Goal: Task Accomplishment & Management: Use online tool/utility

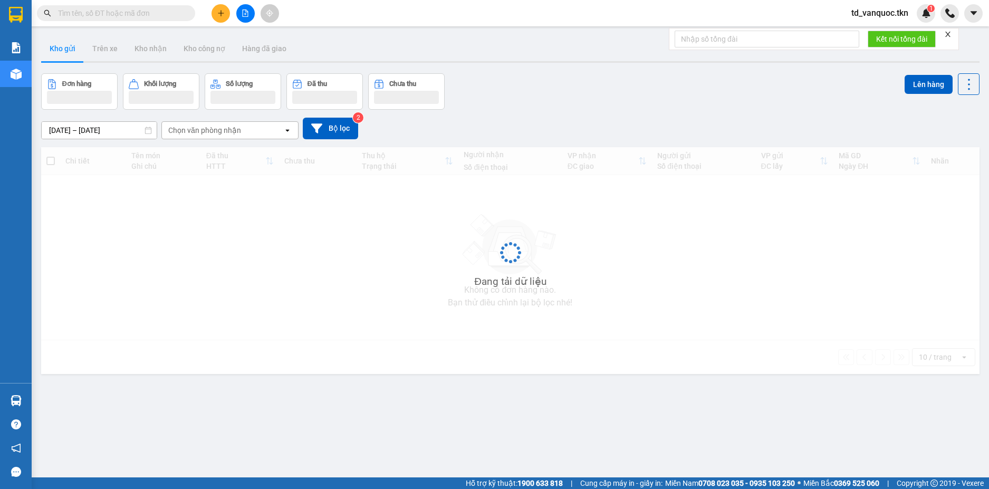
click at [140, 16] on input "text" at bounding box center [120, 13] width 124 height 12
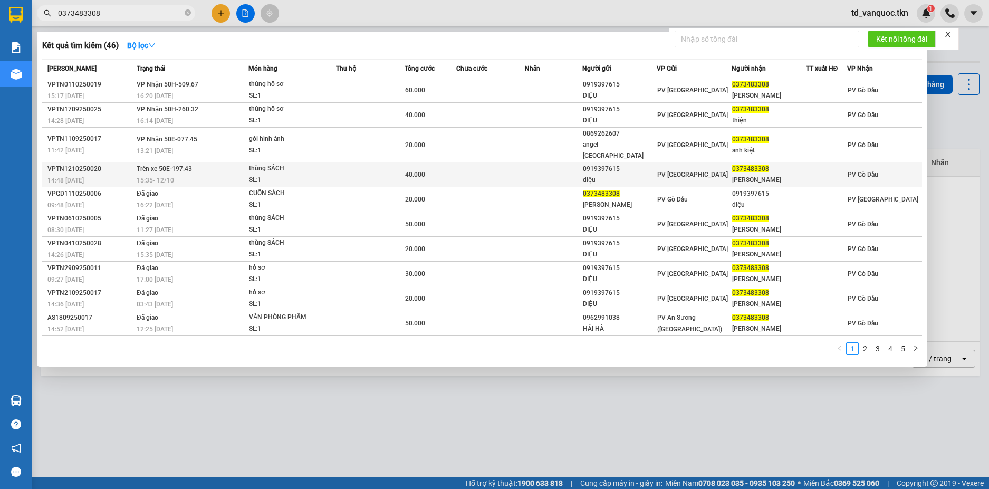
type input "0373483308"
click at [180, 175] on div "15:35 - 12/10" at bounding box center [192, 181] width 111 height 12
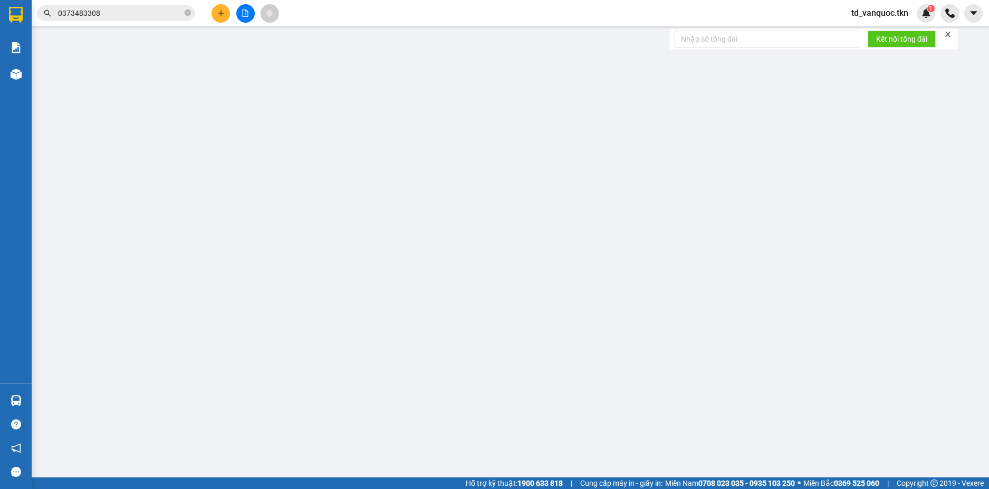
type input "0919397615"
type input "diệu"
type input "0373483308"
type input "MINH THIỆN"
type input "40.000"
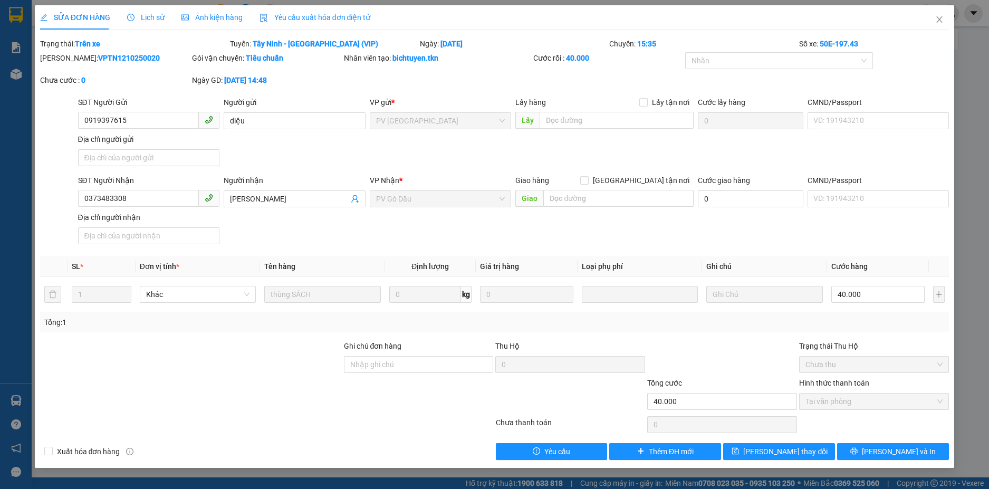
click at [146, 13] on span "Lịch sử" at bounding box center [145, 17] width 37 height 8
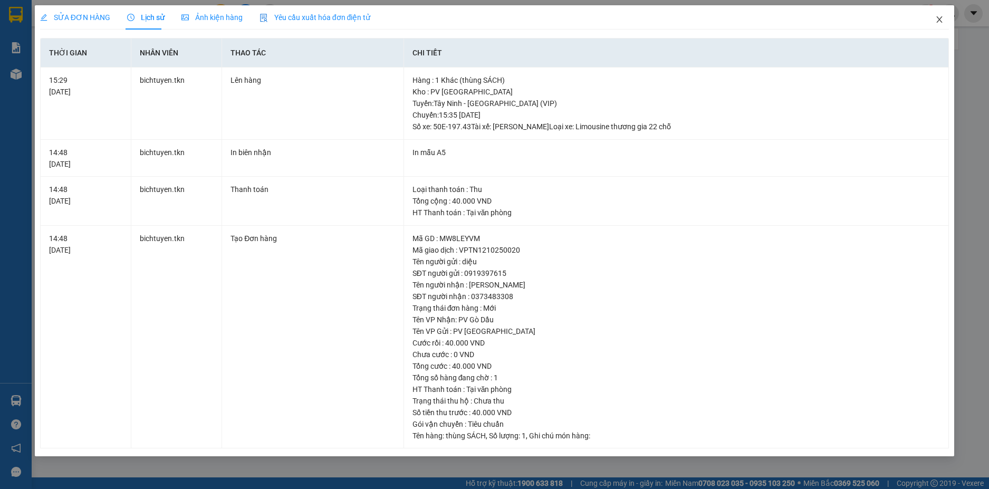
click at [939, 23] on icon "close" at bounding box center [939, 19] width 8 height 8
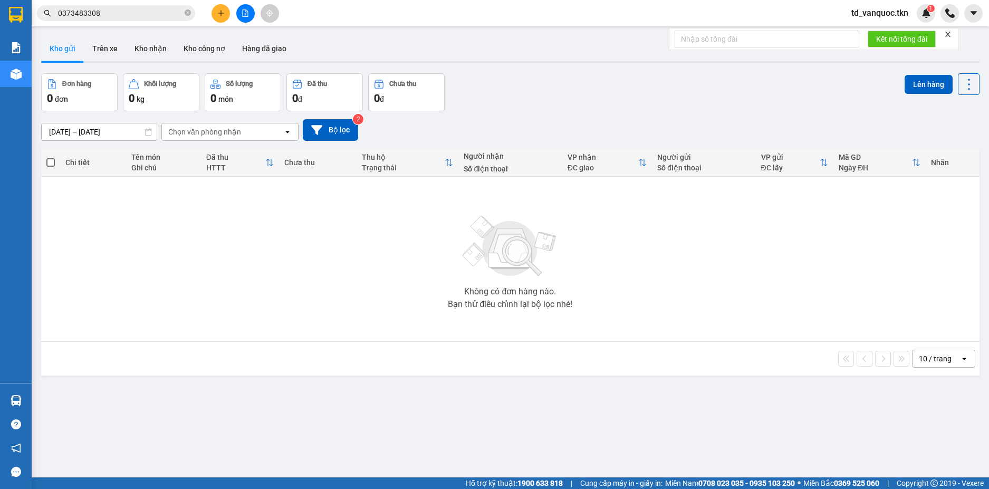
click at [132, 15] on input "0373483308" at bounding box center [120, 13] width 124 height 12
